Goal: Navigation & Orientation: Understand site structure

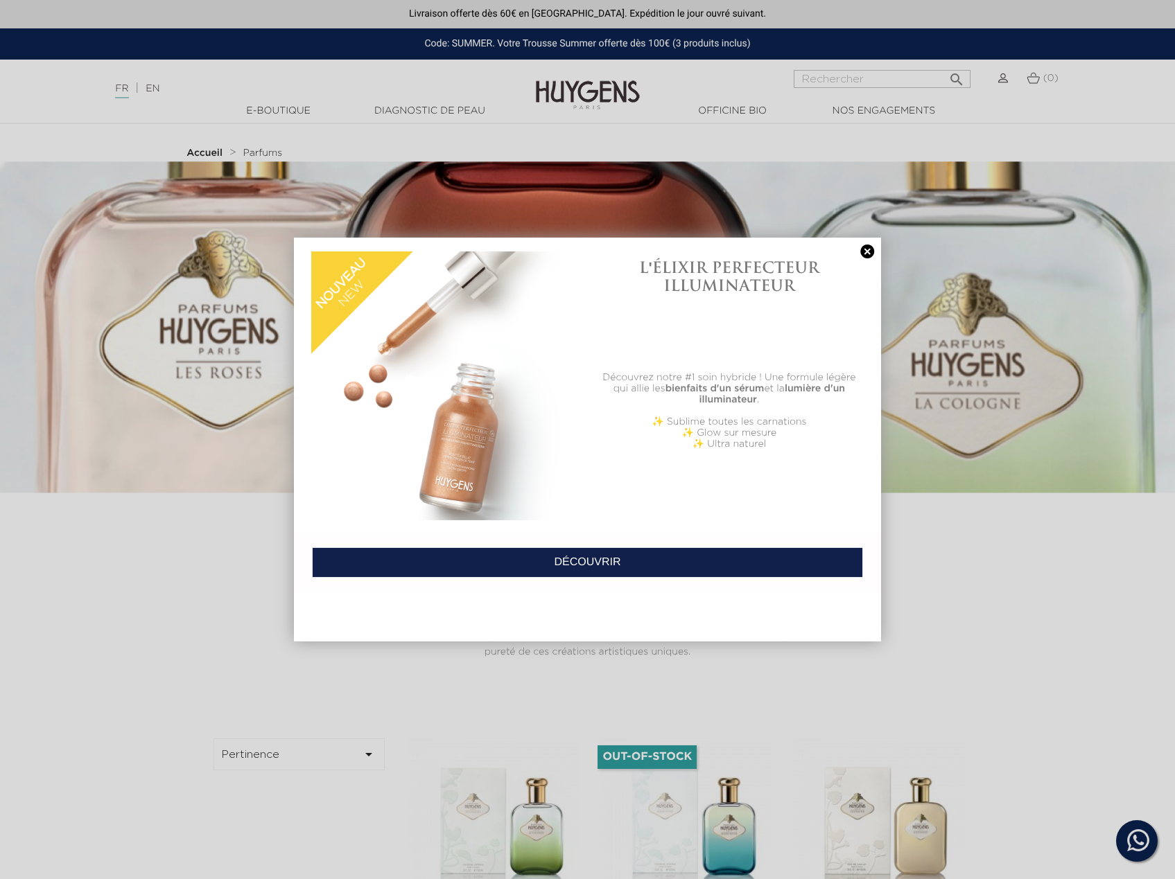
click at [965, 217] on div at bounding box center [587, 439] width 1175 height 879
click at [414, 550] on div "L'ÉLIXIR PERFECTEUR ILLUMINATEUR Découvrez notre #1 soin hybride ! Une formule …" at bounding box center [588, 440] width 588 height 405
click at [1097, 671] on div at bounding box center [587, 439] width 1175 height 879
click at [551, 548] on link "DÉCOUVRIR" at bounding box center [588, 563] width 552 height 30
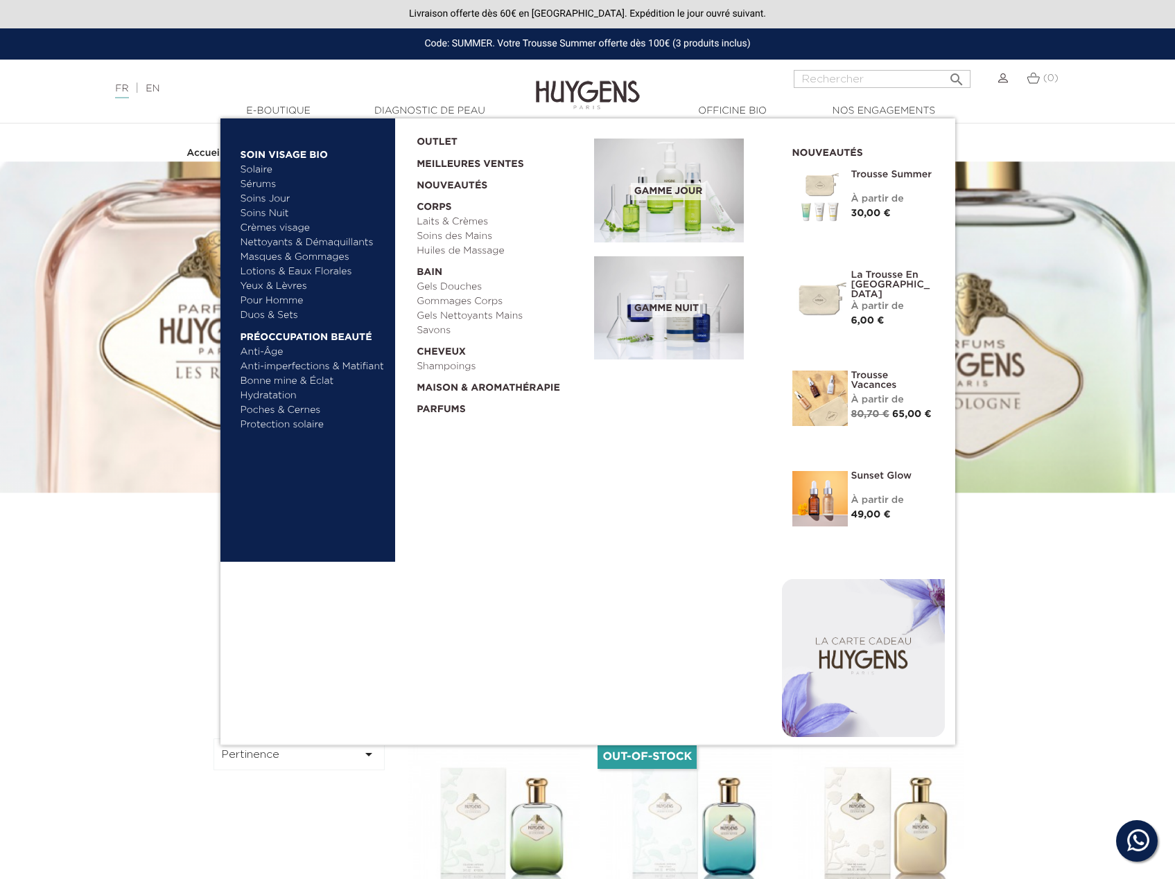
click at [273, 301] on link "Pour Homme" at bounding box center [312, 301] width 145 height 15
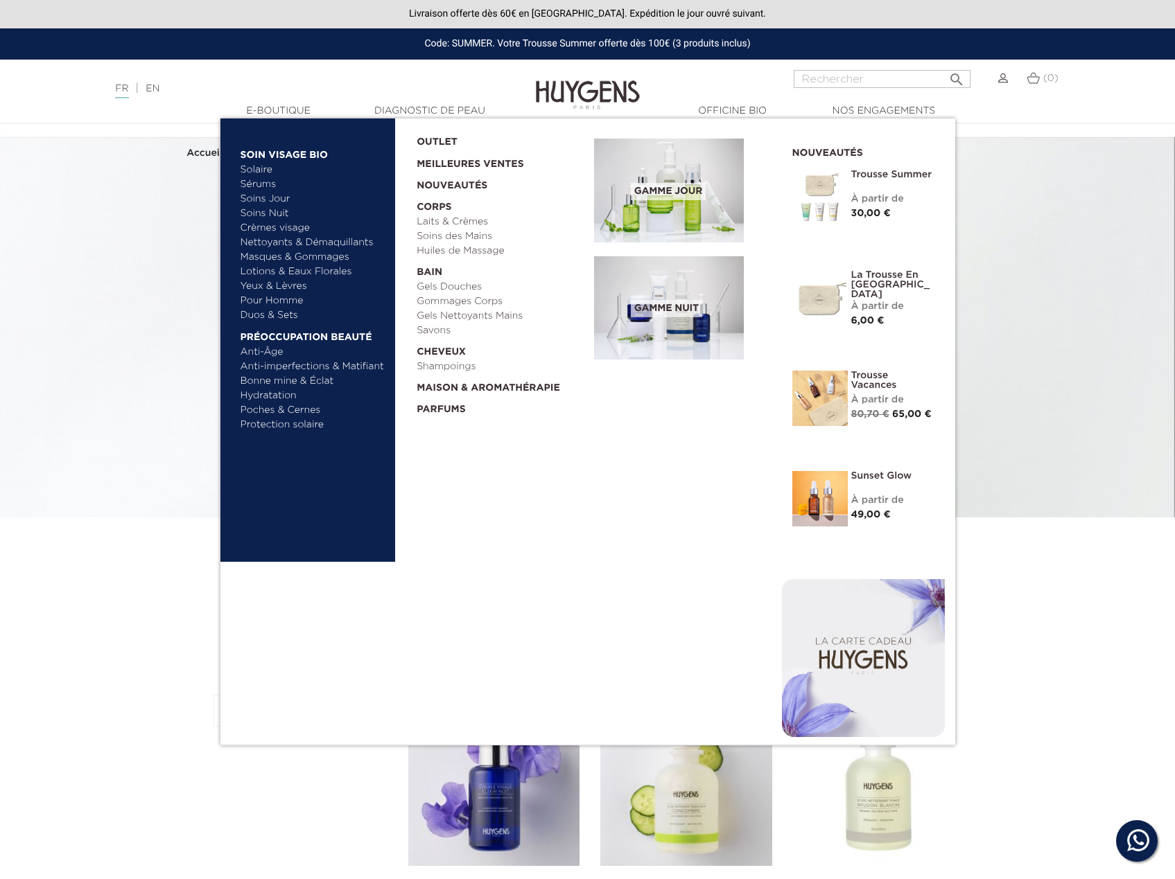
click at [326, 238] on link "Nettoyants & Démaquillants" at bounding box center [312, 243] width 145 height 15
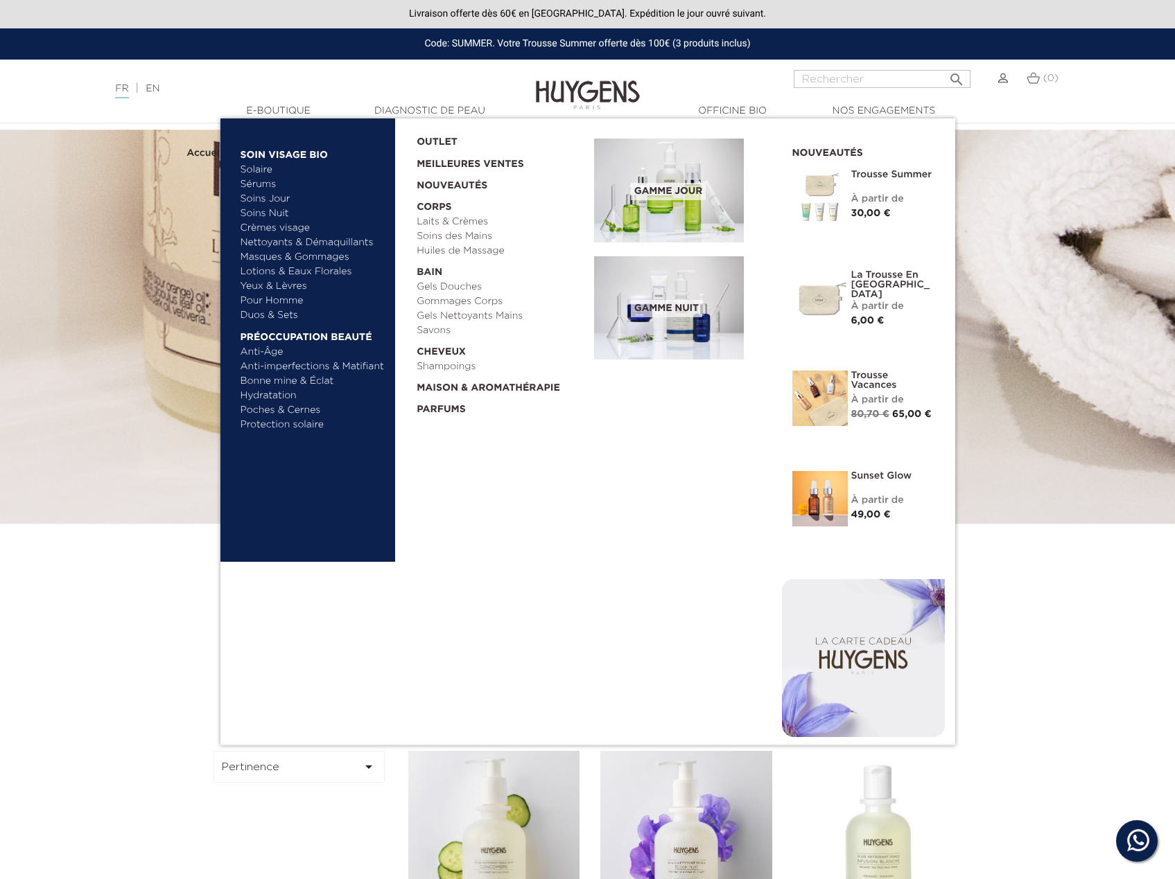
click at [294, 272] on link "Lotions & Eaux Florales" at bounding box center [312, 272] width 145 height 15
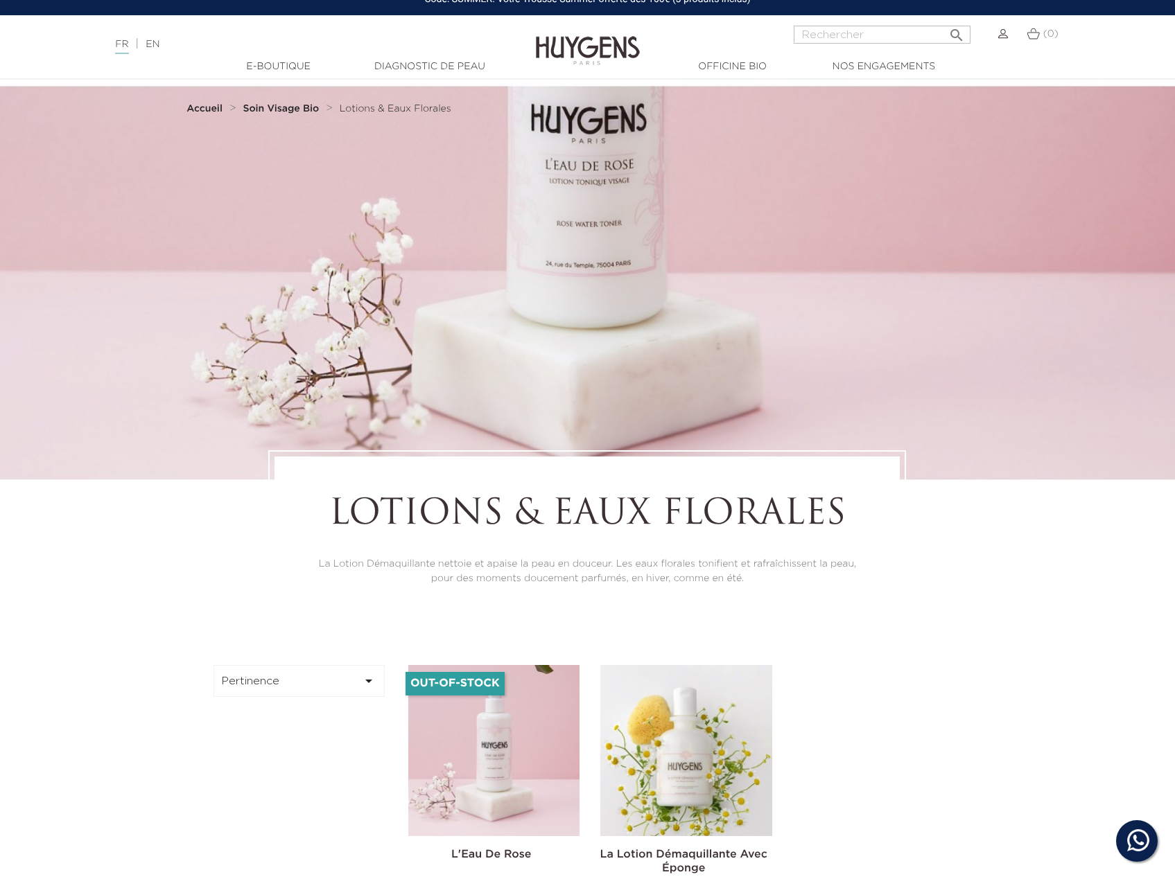
scroll to position [69, 0]
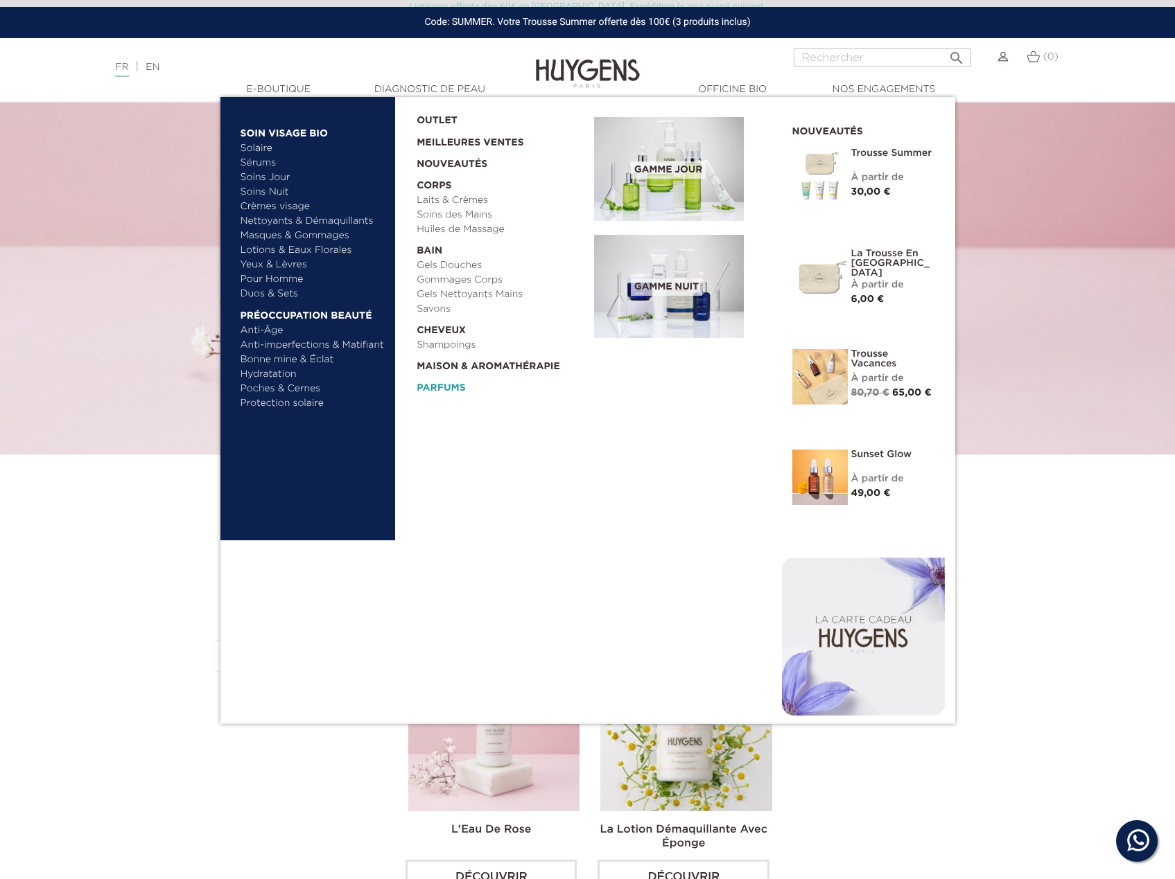
click at [453, 389] on link "Parfums" at bounding box center [501, 384] width 168 height 21
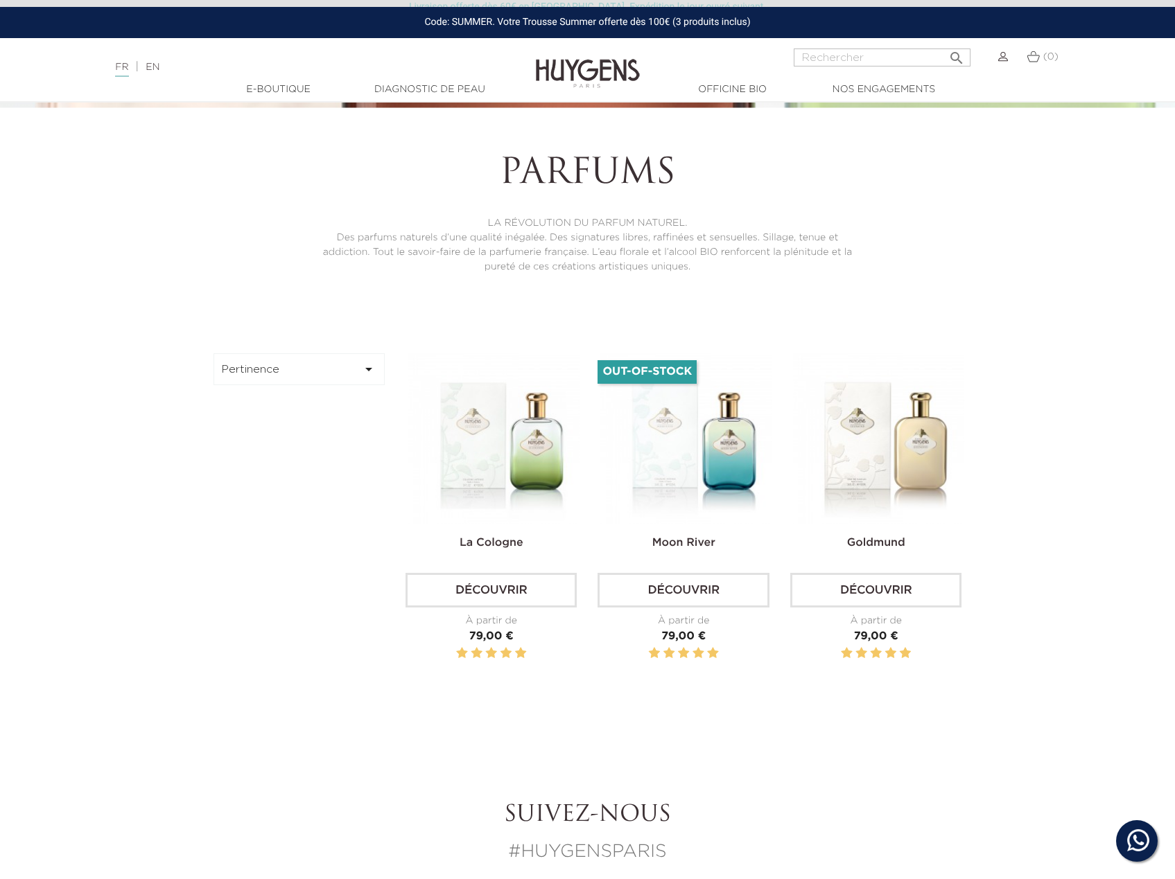
scroll to position [347, 0]
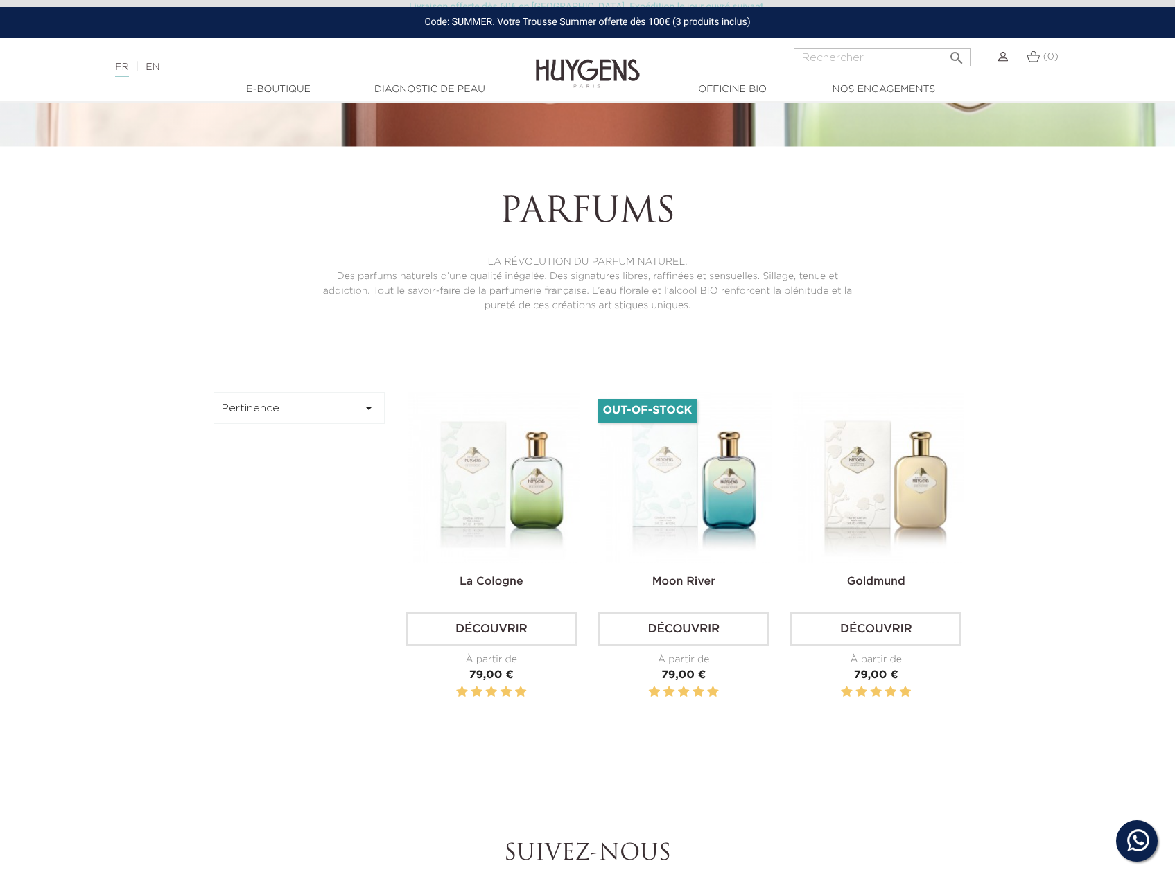
click at [363, 410] on icon "" at bounding box center [368, 408] width 17 height 17
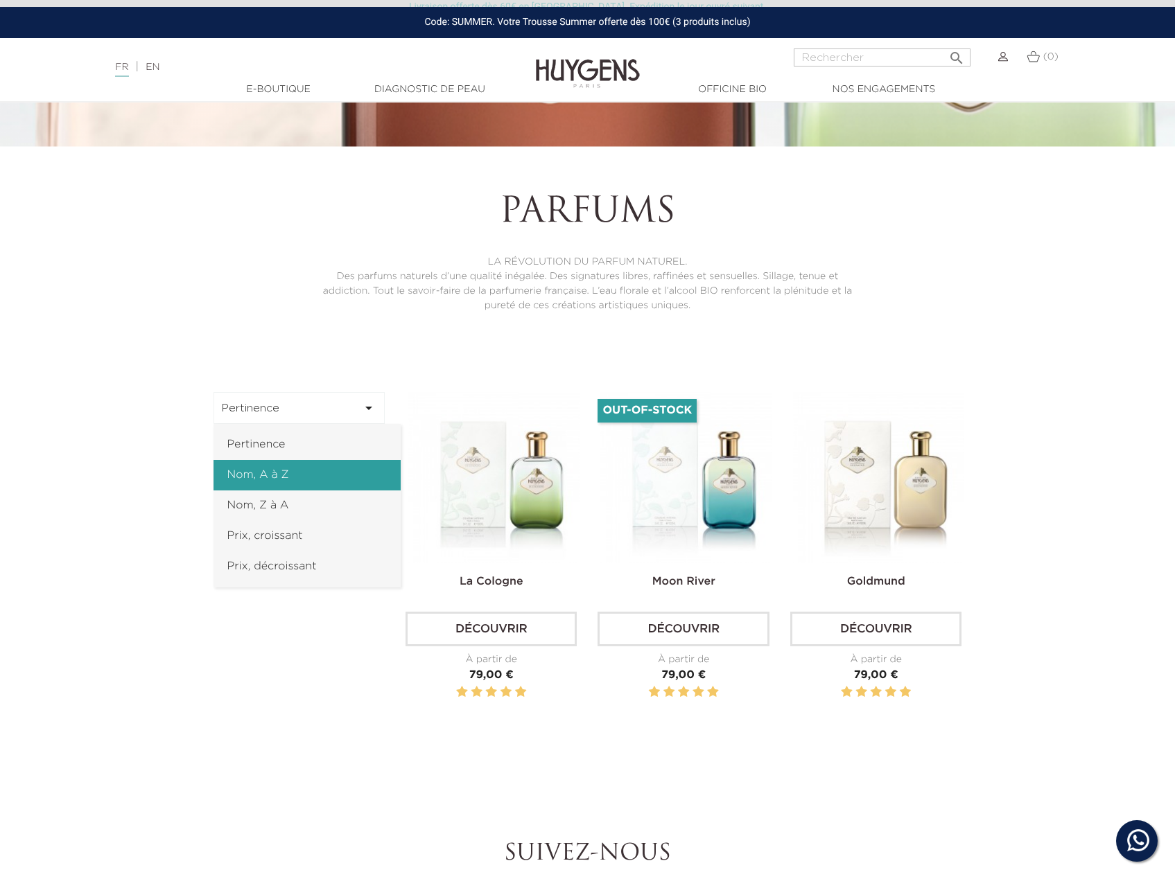
click at [324, 462] on link "Nom, A à Z" at bounding box center [306, 475] width 187 height 30
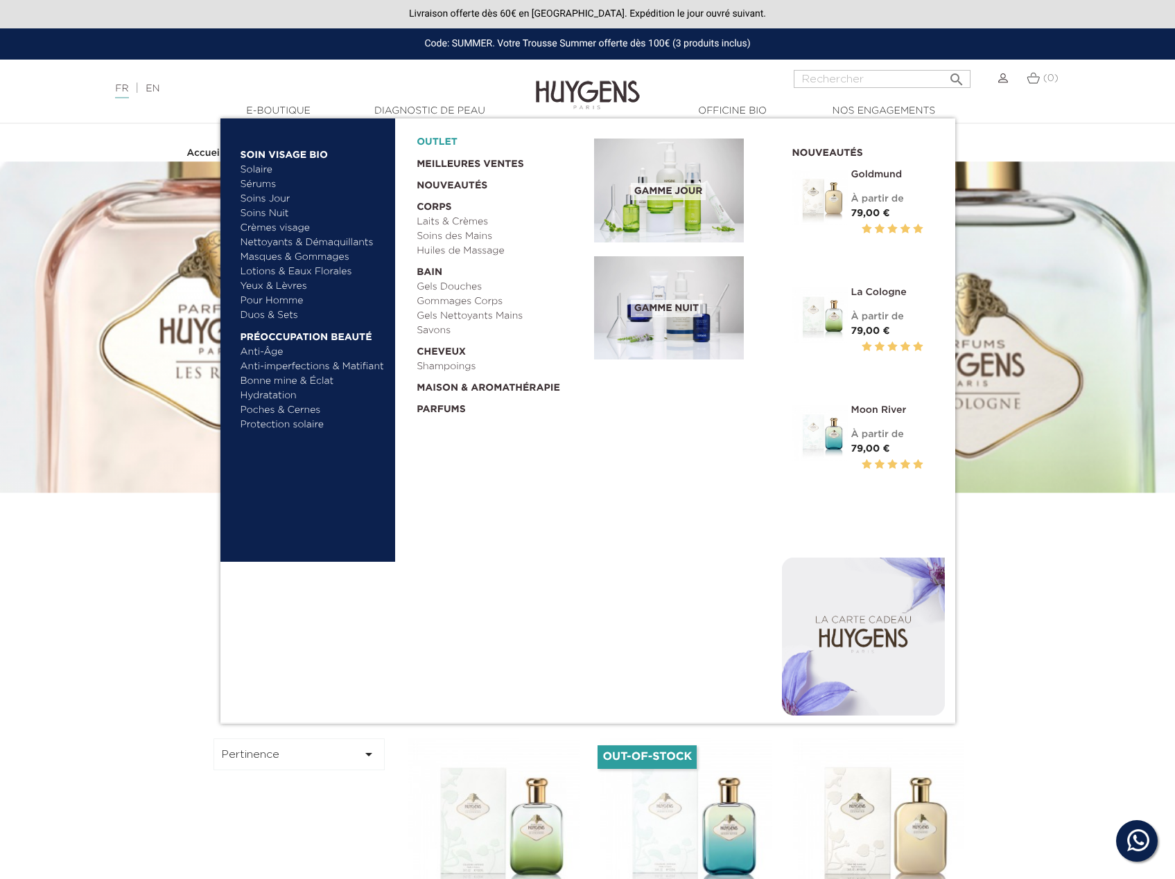
click at [455, 144] on link "OUTLET" at bounding box center [494, 138] width 155 height 21
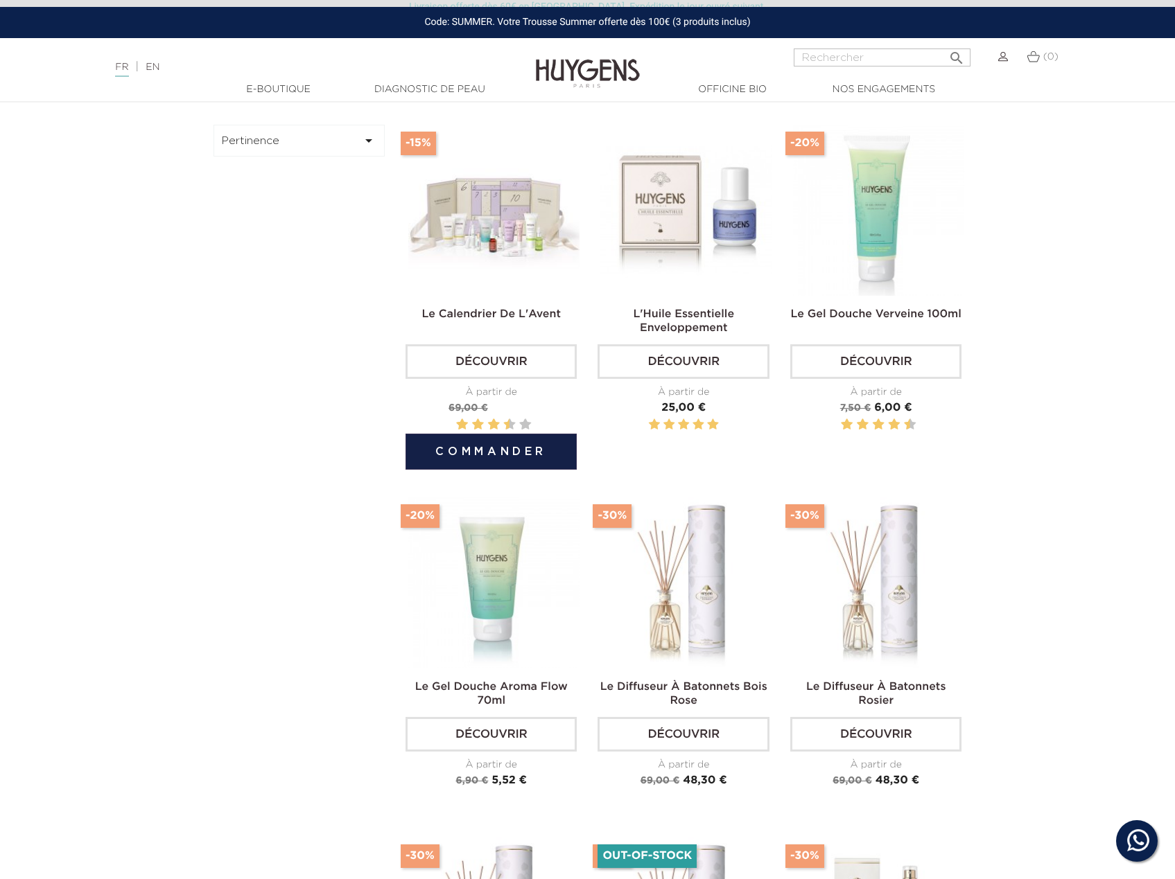
scroll to position [693, 0]
